Goal: Task Accomplishment & Management: Use online tool/utility

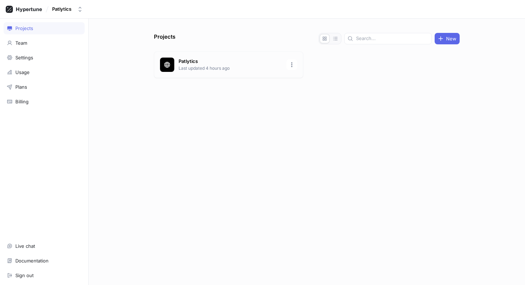
click at [209, 61] on p "Patlytics" at bounding box center [231, 61] width 104 height 7
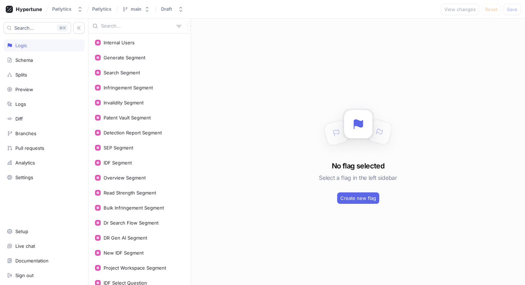
click at [117, 26] on input "text" at bounding box center [137, 25] width 72 height 7
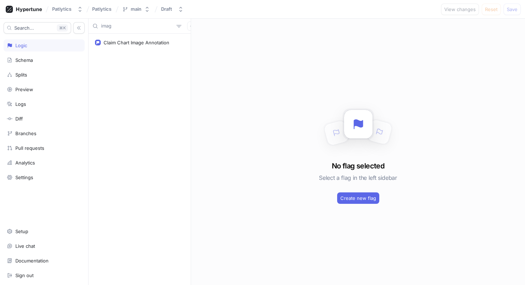
click at [117, 26] on input "imag" at bounding box center [137, 25] width 72 height 7
click at [123, 38] on div "Claim Chart Image Annotation" at bounding box center [139, 42] width 99 height 14
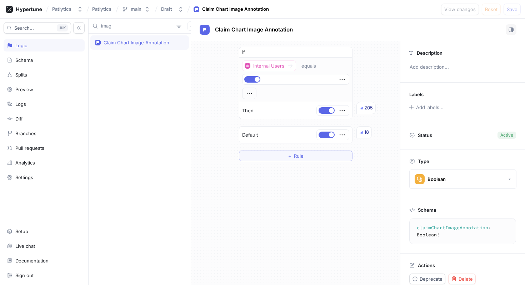
click at [119, 25] on input "imag" at bounding box center [137, 25] width 72 height 7
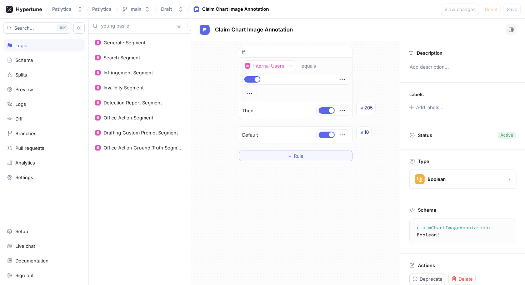
click at [135, 27] on input "young basile" at bounding box center [137, 25] width 72 height 7
click at [120, 29] on input "sim ip" at bounding box center [137, 25] width 72 height 7
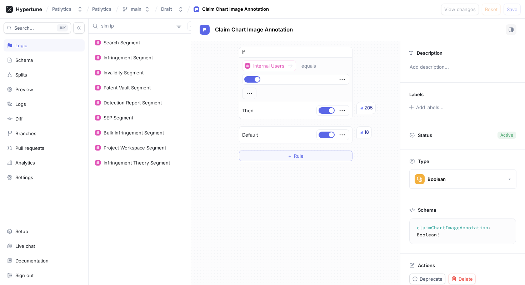
click at [120, 29] on input "sim ip" at bounding box center [137, 25] width 72 height 7
click at [224, 179] on div "If Internal Users equals Then 205 Default 18 ＋ Rule" at bounding box center [295, 163] width 209 height 244
click at [127, 25] on input "young" at bounding box center [137, 25] width 72 height 7
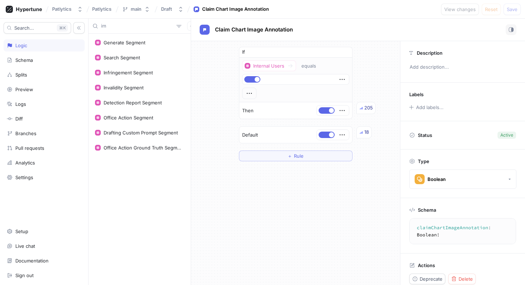
scroll to position [65, 0]
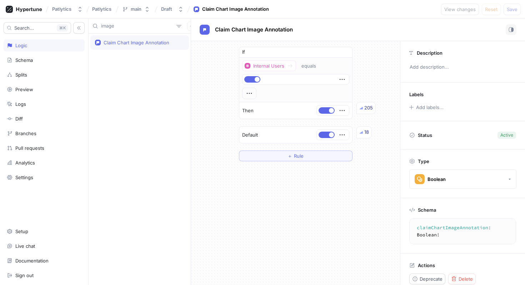
type input "image"
click at [120, 42] on div "Claim Chart Image Annotation" at bounding box center [137, 43] width 66 height 6
click at [203, 120] on div "If Internal Users equals Then 205 Default 18 ＋ Rule" at bounding box center [295, 104] width 209 height 126
